Goal: Find specific page/section

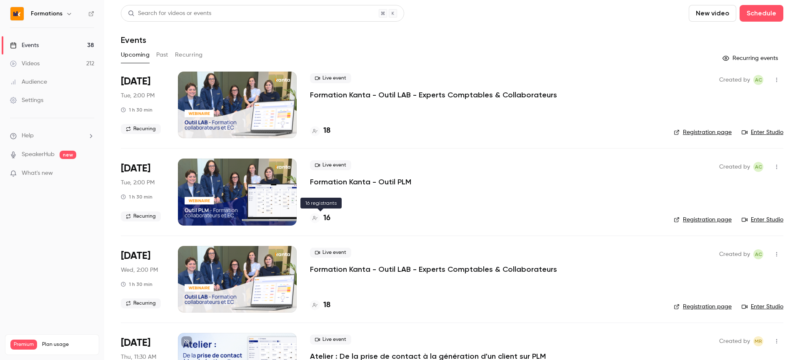
click at [317, 220] on div at bounding box center [315, 218] width 10 height 10
click at [320, 217] on div "16" at bounding box center [320, 218] width 20 height 11
click at [713, 216] on link "Registration page" at bounding box center [703, 220] width 58 height 8
